Goal: Information Seeking & Learning: Learn about a topic

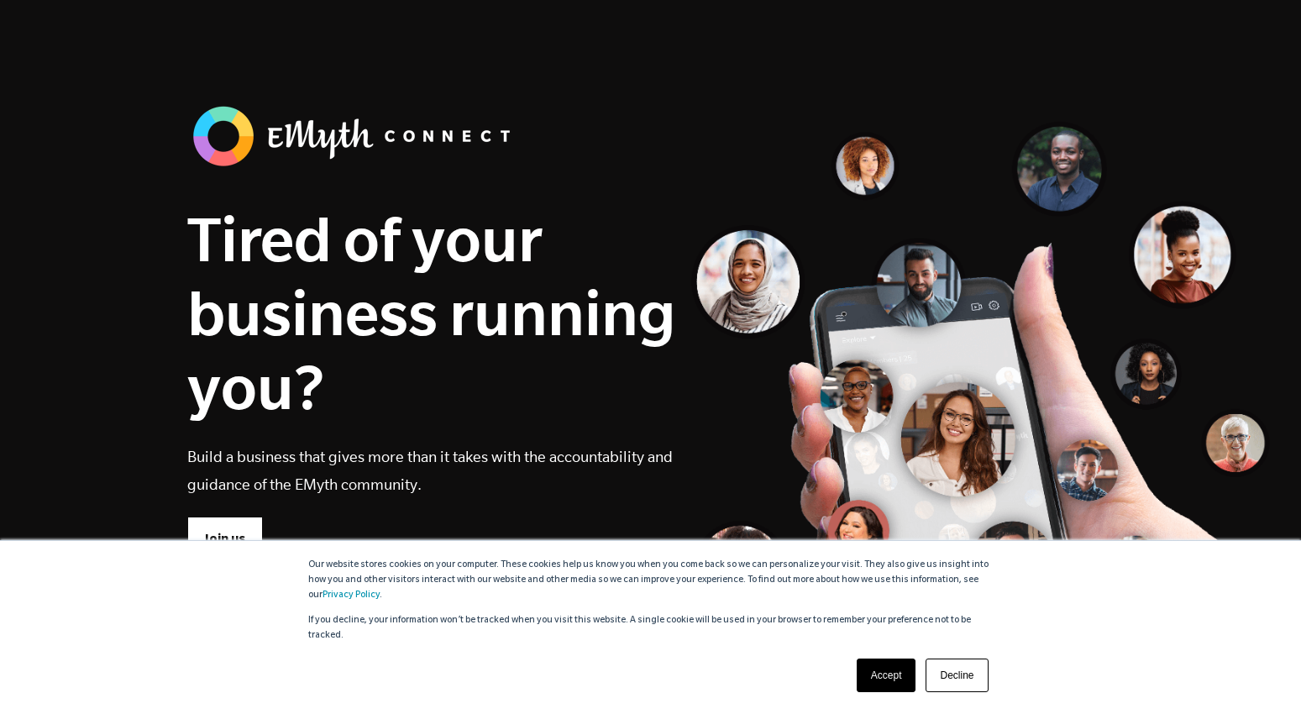
click at [885, 693] on div "Accept Decline" at bounding box center [923, 675] width 142 height 44
click at [882, 687] on link "Accept" at bounding box center [887, 676] width 60 height 34
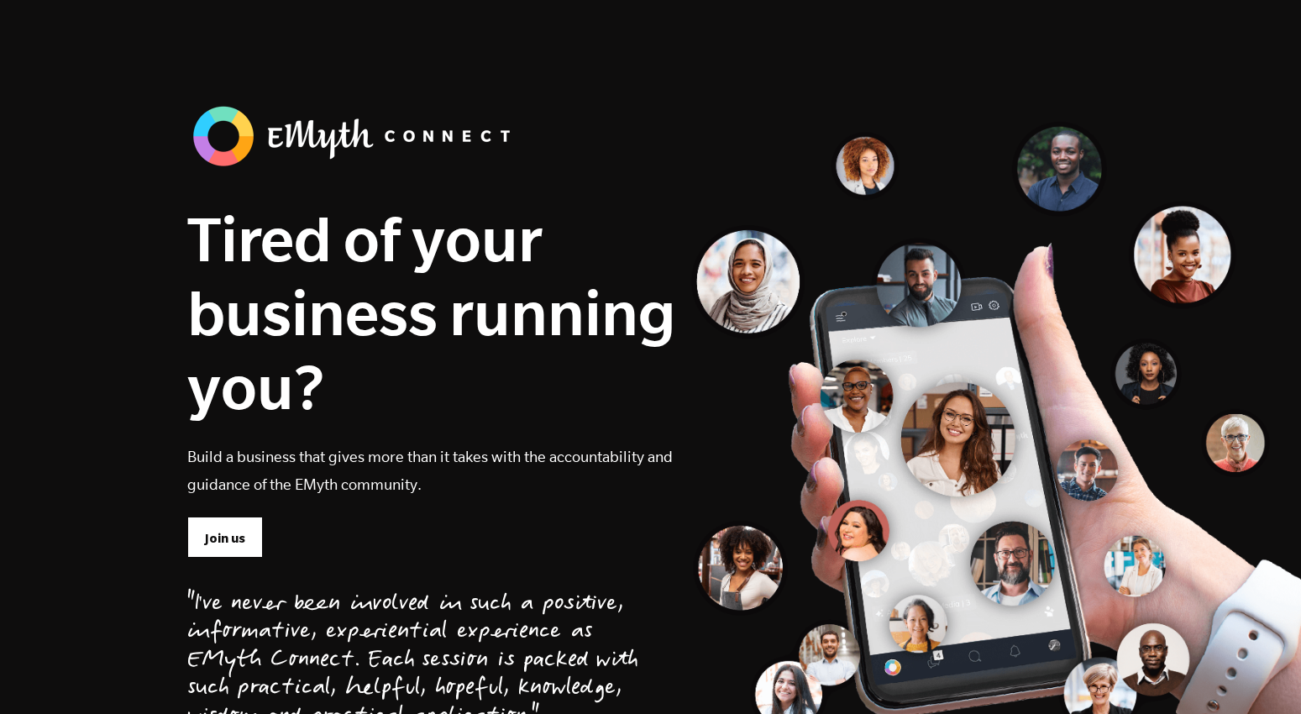
click at [274, 139] on img at bounding box center [355, 136] width 336 height 71
click at [228, 552] on link "Join us" at bounding box center [225, 537] width 76 height 40
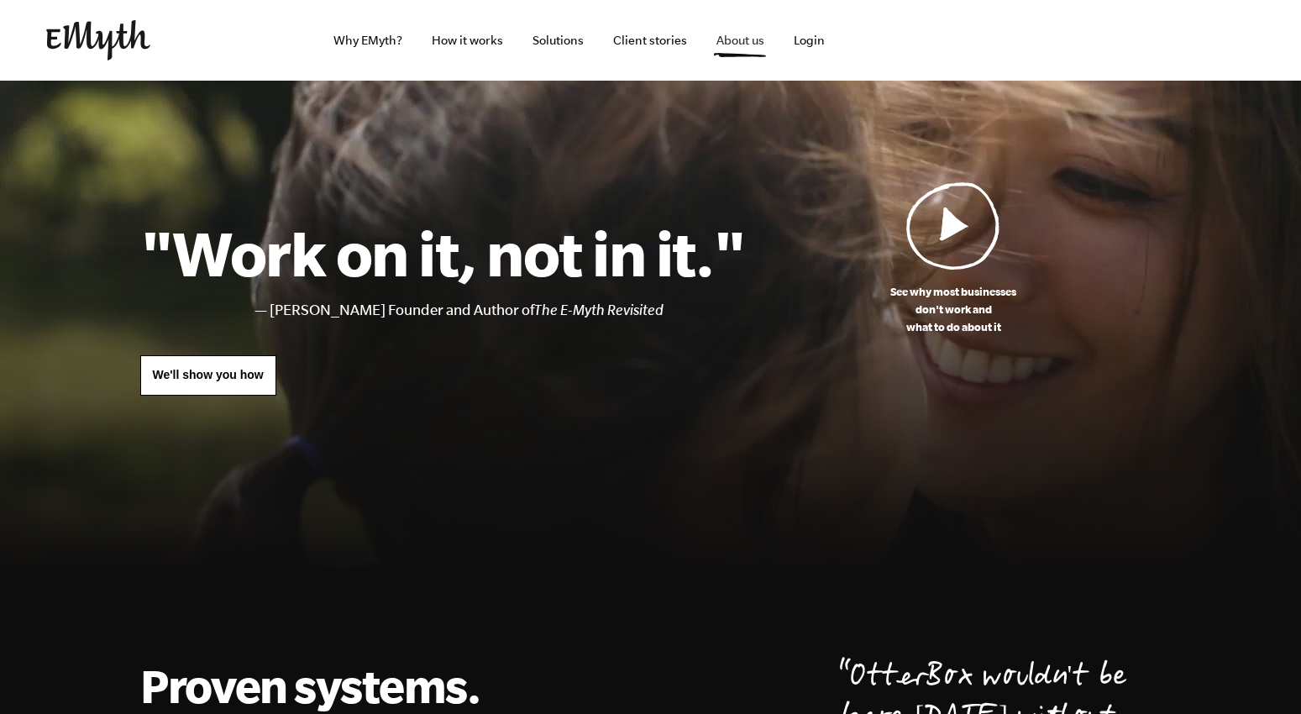
click at [723, 60] on link "About us" at bounding box center [740, 40] width 75 height 81
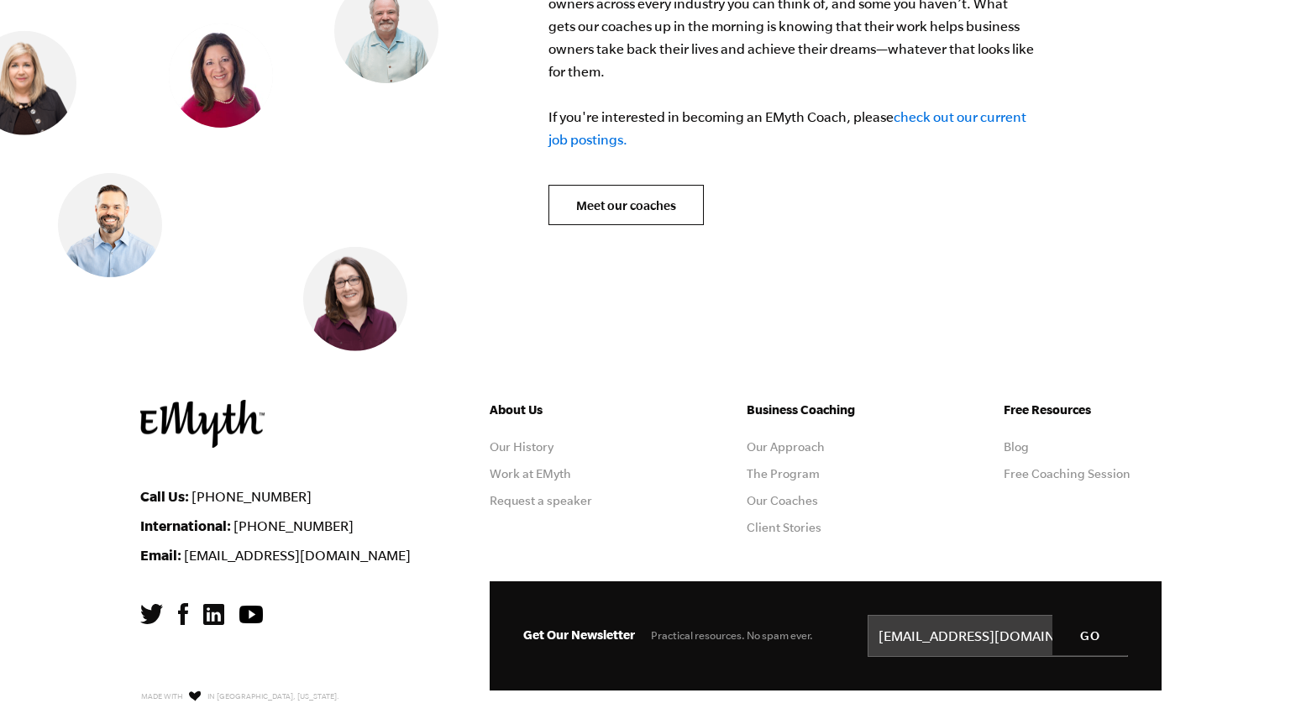
scroll to position [6820, 0]
